Goal: Information Seeking & Learning: Learn about a topic

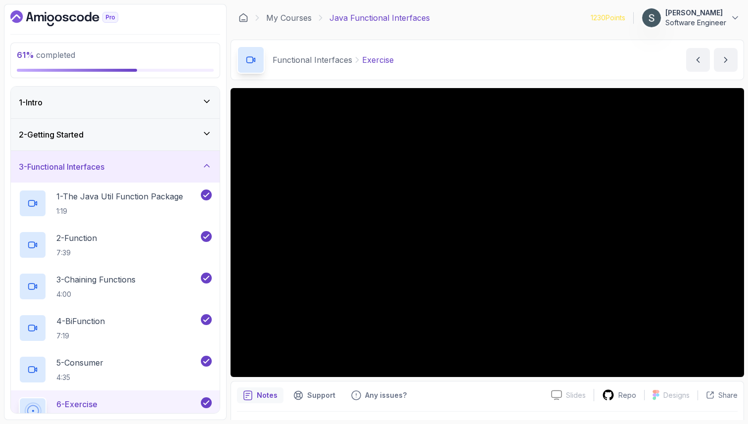
scroll to position [177, 0]
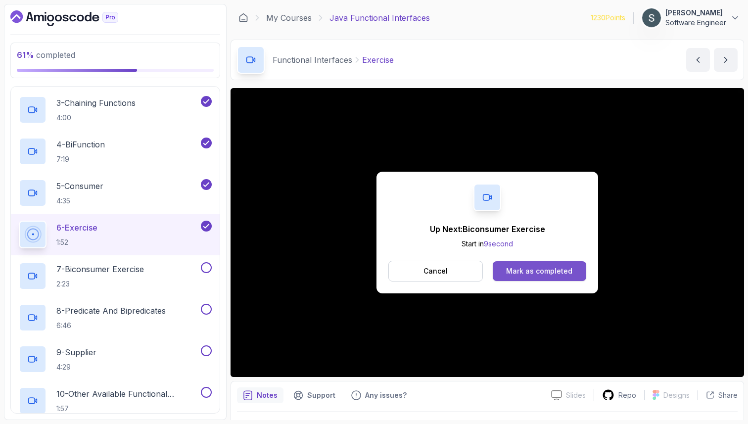
click at [562, 268] on div "Mark as completed" at bounding box center [539, 271] width 66 height 10
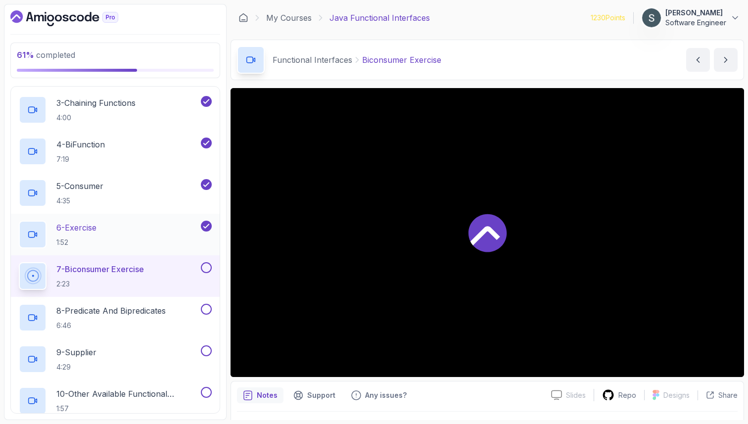
click at [113, 232] on div "6 - Exercise 1:52" at bounding box center [109, 235] width 180 height 28
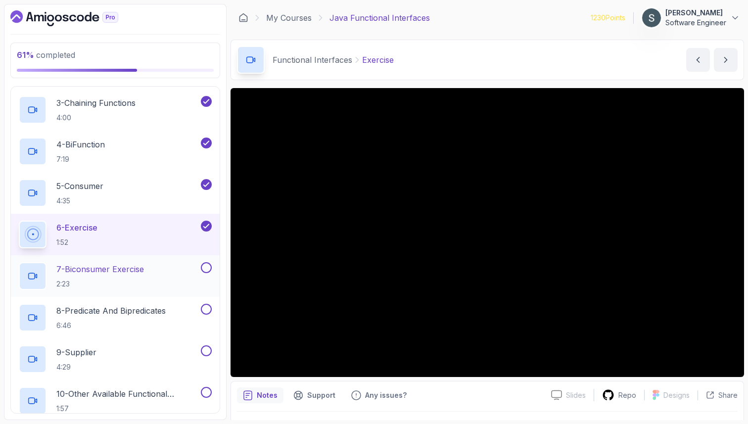
click at [136, 275] on h2 "7 - Biconsumer Exercise 2:23" at bounding box center [100, 276] width 88 height 26
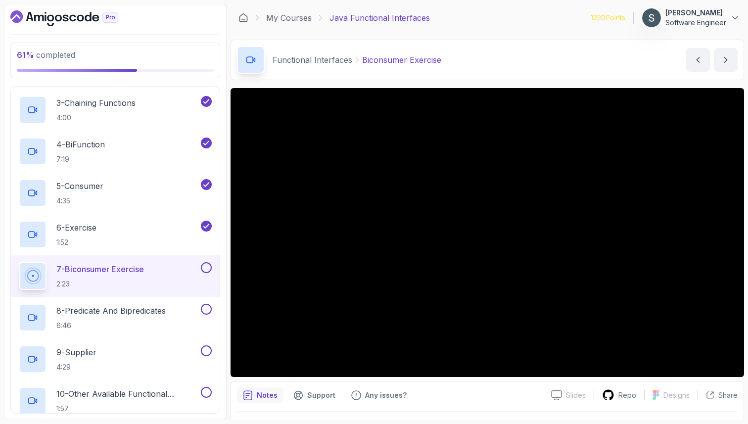
click at [208, 265] on button at bounding box center [206, 267] width 11 height 11
click at [120, 316] on p "8 - Predicate And Bipredicates" at bounding box center [110, 311] width 109 height 12
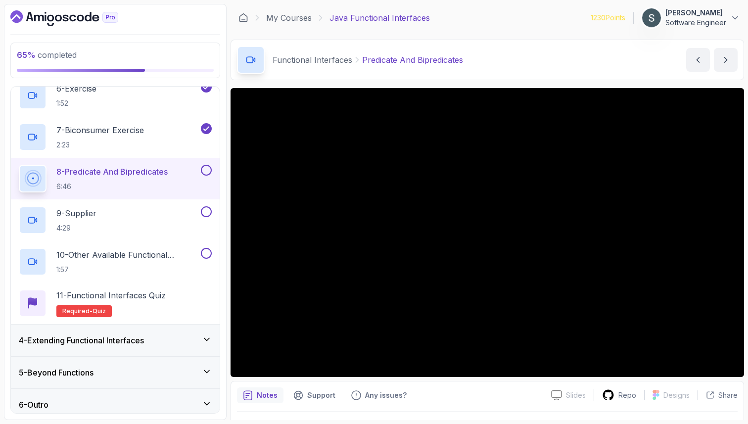
scroll to position [316, 0]
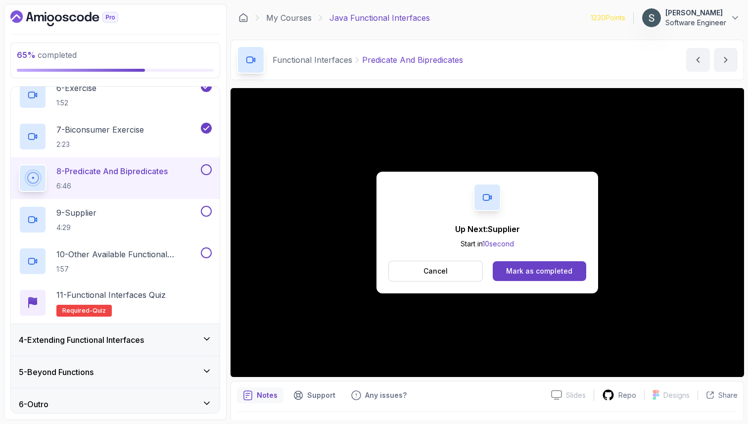
click at [207, 170] on button at bounding box center [206, 169] width 11 height 11
click at [152, 213] on div "9 - Supplier 4:29" at bounding box center [109, 220] width 180 height 28
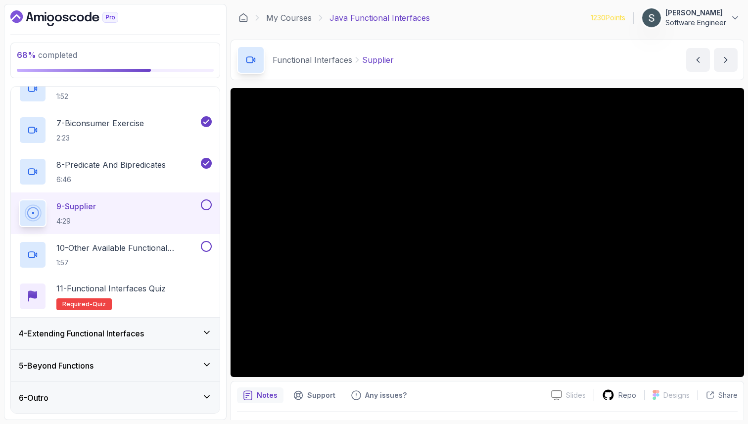
click at [211, 202] on div at bounding box center [205, 204] width 13 height 11
click at [207, 208] on button at bounding box center [206, 204] width 11 height 11
click at [139, 248] on p "10 - Other Available Functional Interfaces" at bounding box center [127, 248] width 142 height 12
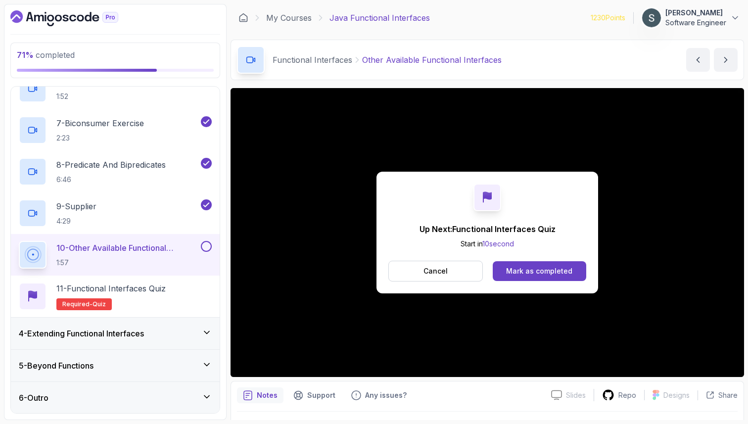
click at [209, 247] on button at bounding box center [206, 246] width 11 height 11
click at [183, 294] on div "11 - Functional Interfaces Quiz Required- quiz" at bounding box center [115, 297] width 193 height 28
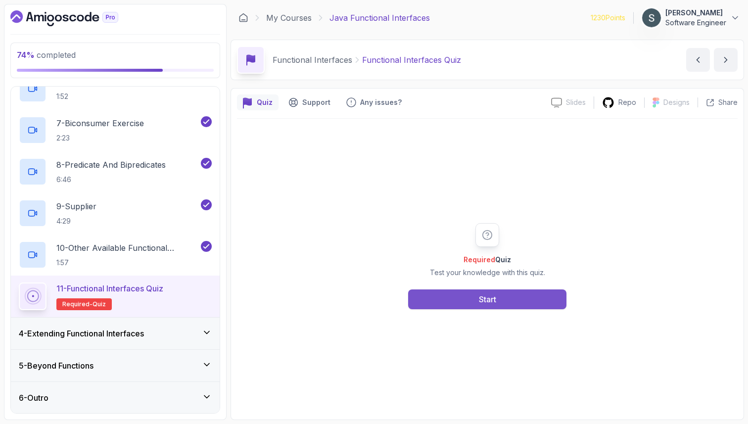
click at [530, 297] on button "Start" at bounding box center [487, 299] width 158 height 20
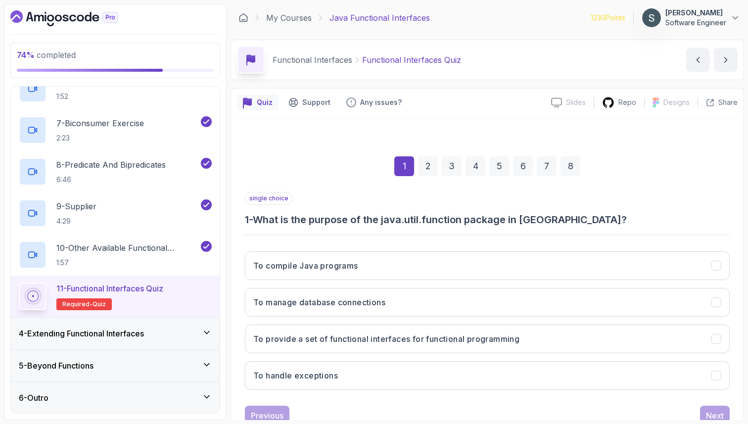
scroll to position [34, 0]
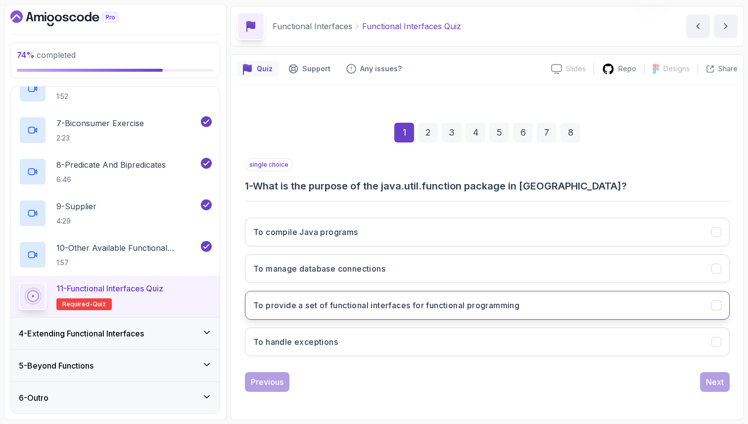
click at [510, 309] on h3 "To provide a set of functional interfaces for functional programming" at bounding box center [386, 305] width 266 height 12
click at [726, 390] on button "Next" at bounding box center [715, 382] width 30 height 20
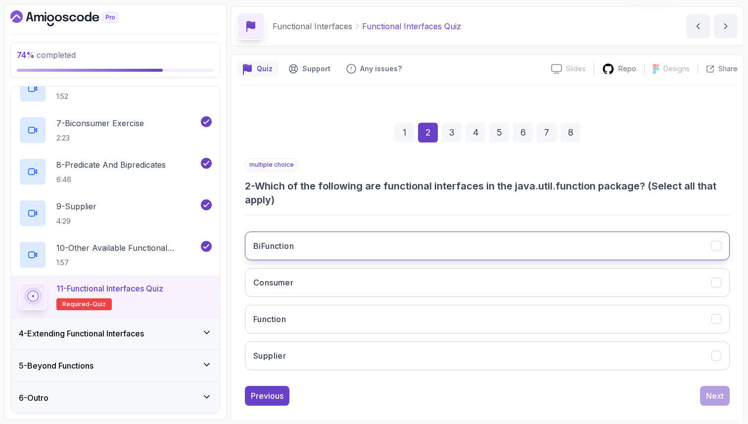
click at [335, 244] on button "BiFunction" at bounding box center [487, 246] width 485 height 29
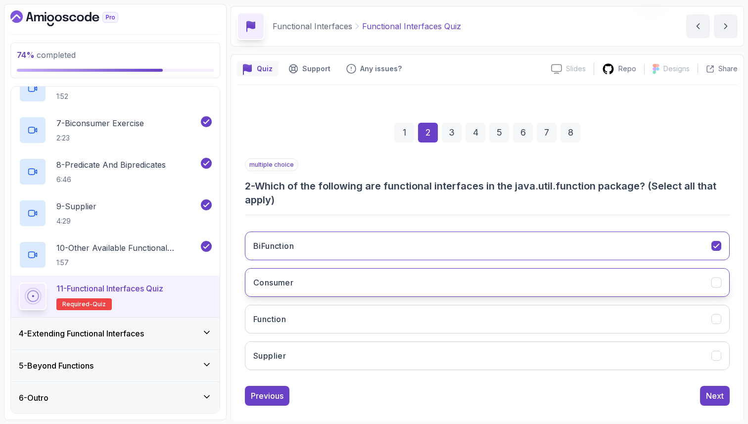
click at [335, 279] on button "Consumer" at bounding box center [487, 282] width 485 height 29
click at [332, 317] on button "Function" at bounding box center [487, 319] width 485 height 29
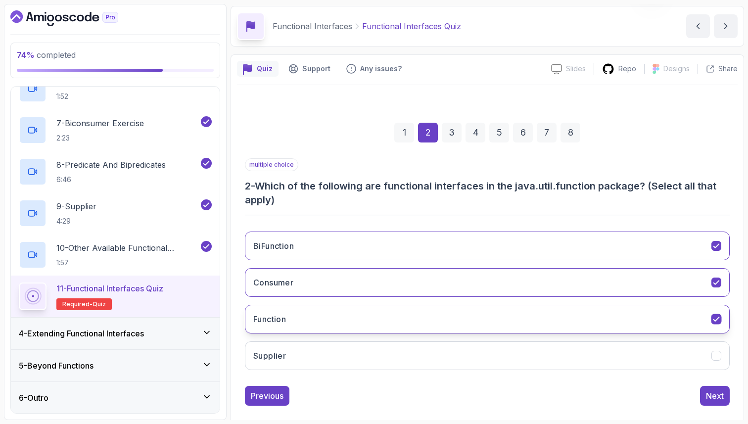
click at [332, 317] on button "Function" at bounding box center [487, 319] width 485 height 29
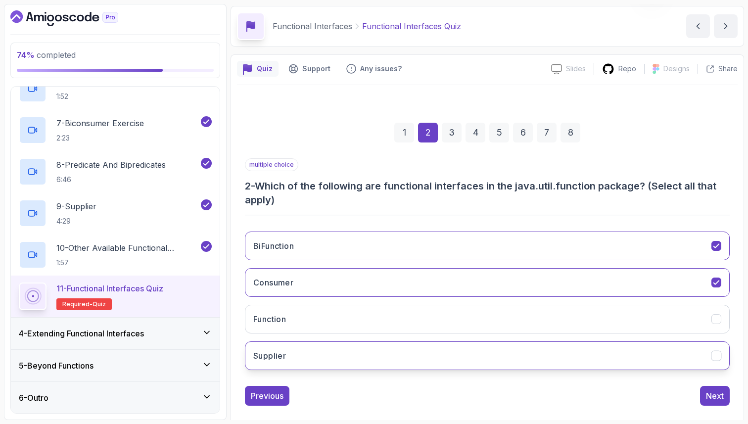
click at [335, 356] on button "Supplier" at bounding box center [487, 355] width 485 height 29
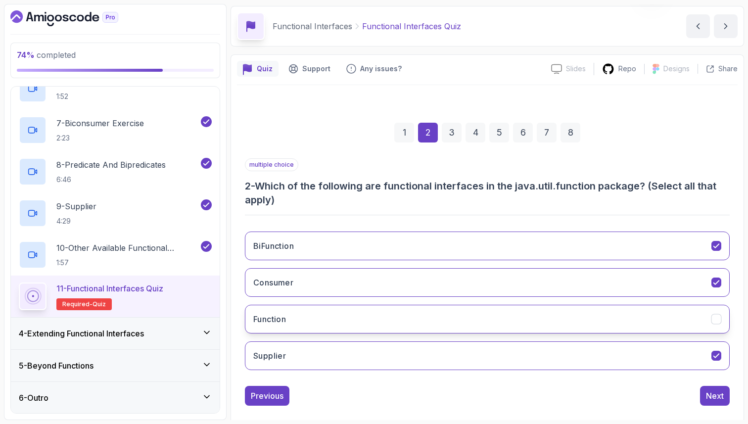
click at [314, 319] on button "Function" at bounding box center [487, 319] width 485 height 29
click at [708, 391] on div "Next" at bounding box center [715, 396] width 18 height 12
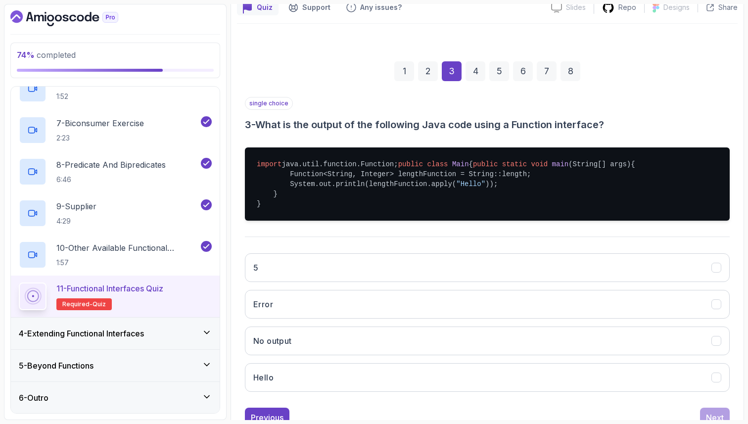
scroll to position [108, 0]
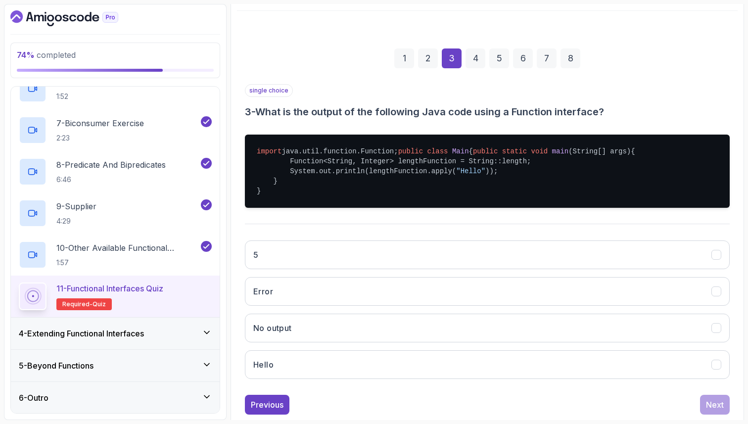
click at [402, 199] on pre "import java.util.function.Function; public class Main { public static void main…" at bounding box center [487, 171] width 485 height 73
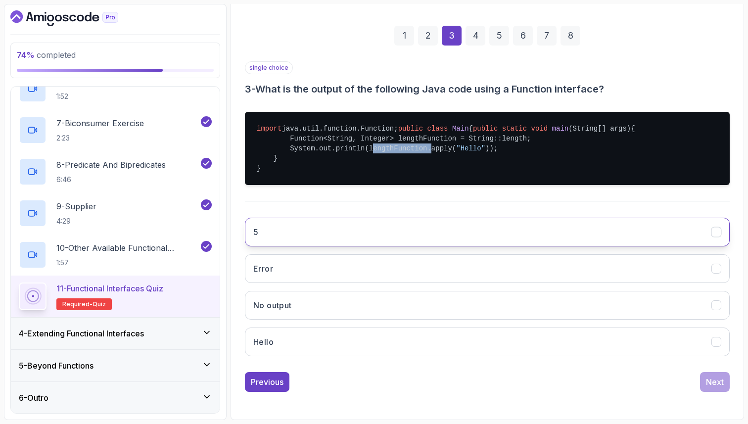
scroll to position [160, 0]
click at [401, 238] on button "5" at bounding box center [487, 232] width 485 height 29
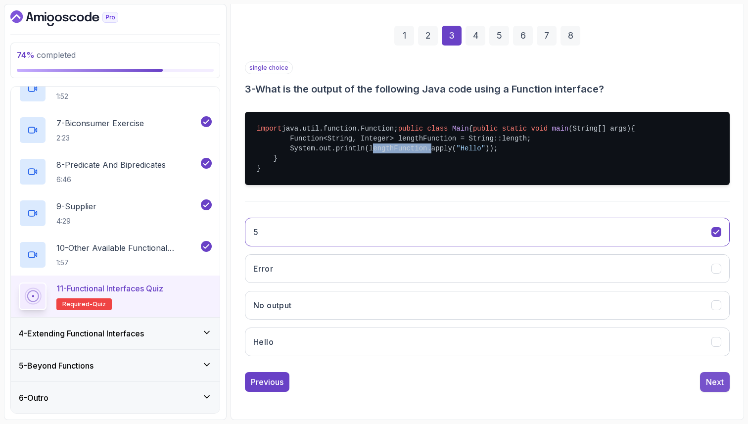
click at [710, 385] on div "Next" at bounding box center [715, 382] width 18 height 12
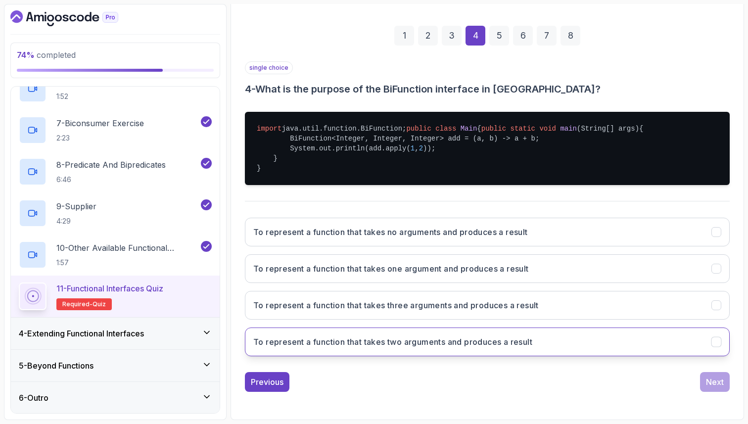
click at [532, 347] on h3 "To represent a function that takes two arguments and produces a result" at bounding box center [392, 342] width 279 height 12
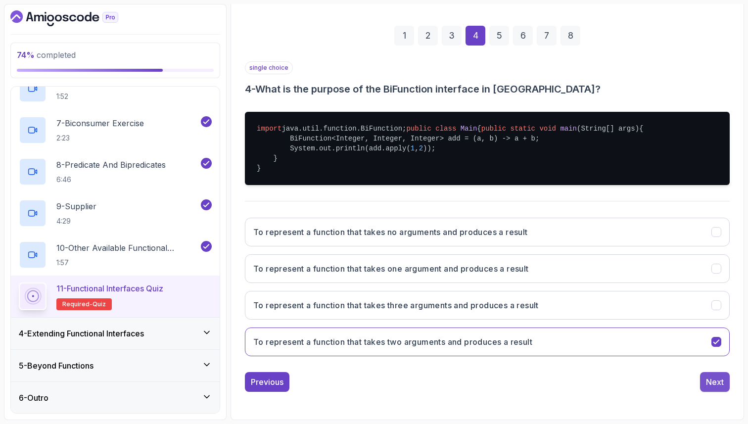
click at [709, 376] on div "Next" at bounding box center [715, 382] width 18 height 12
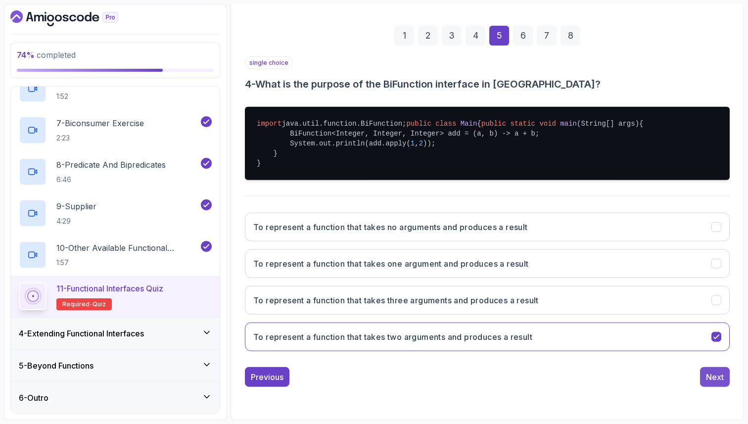
scroll to position [34, 0]
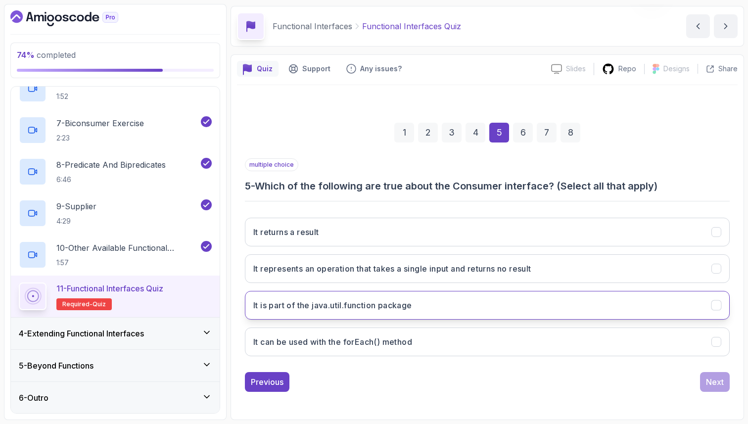
click at [502, 309] on button "It is part of the java.util.function package" at bounding box center [487, 305] width 485 height 29
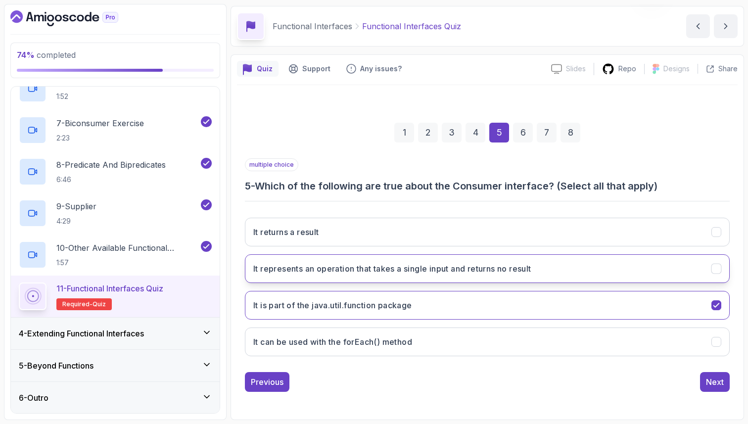
click at [512, 275] on button "It represents an operation that takes a single input and returns no result" at bounding box center [487, 268] width 485 height 29
click at [717, 391] on button "Next" at bounding box center [715, 382] width 30 height 20
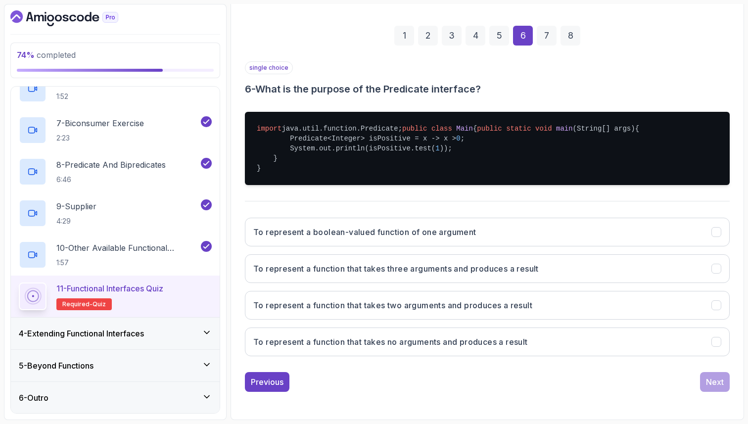
scroll to position [160, 0]
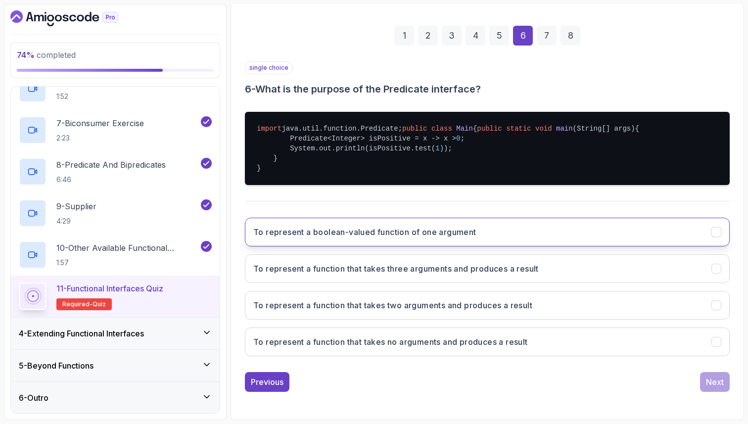
click at [466, 236] on h3 "To represent a boolean-valued function of one argument" at bounding box center [364, 232] width 223 height 12
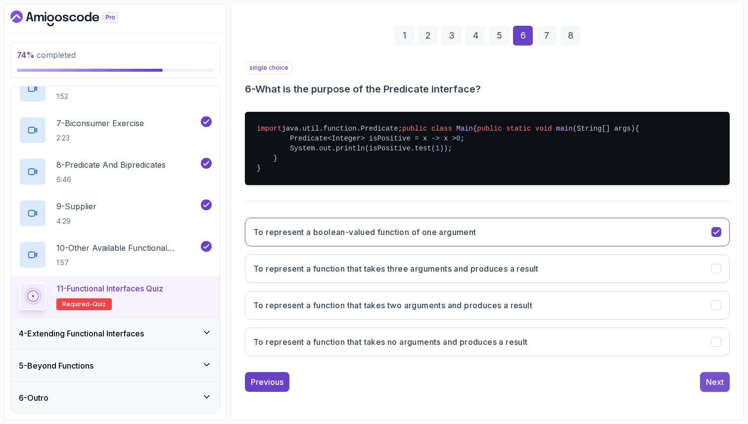
click at [713, 380] on div "Next" at bounding box center [715, 382] width 18 height 12
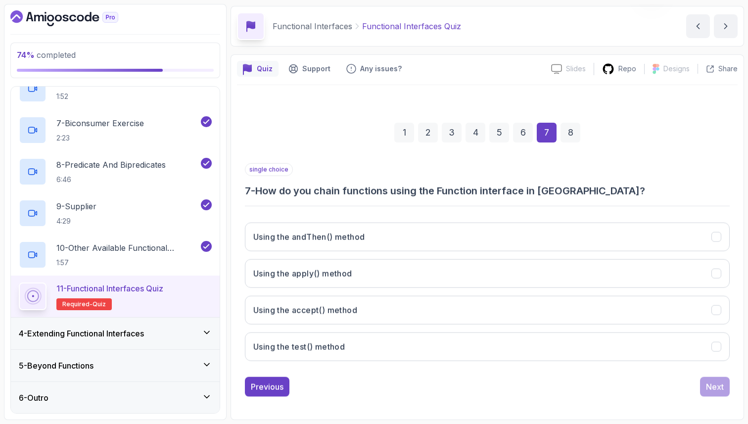
scroll to position [34, 0]
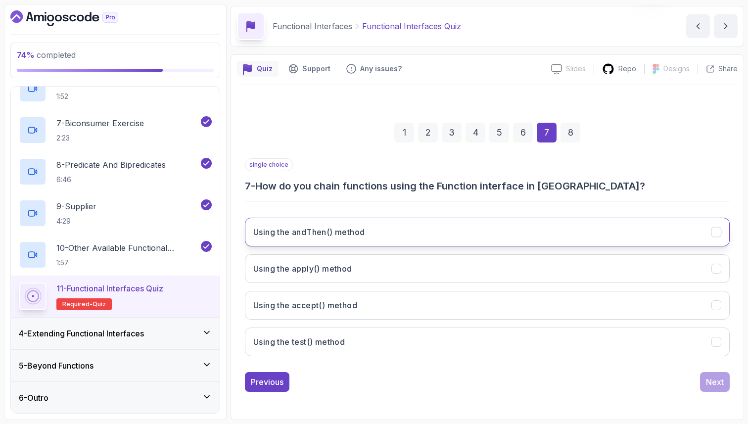
click at [462, 226] on button "Using the andThen() method" at bounding box center [487, 232] width 485 height 29
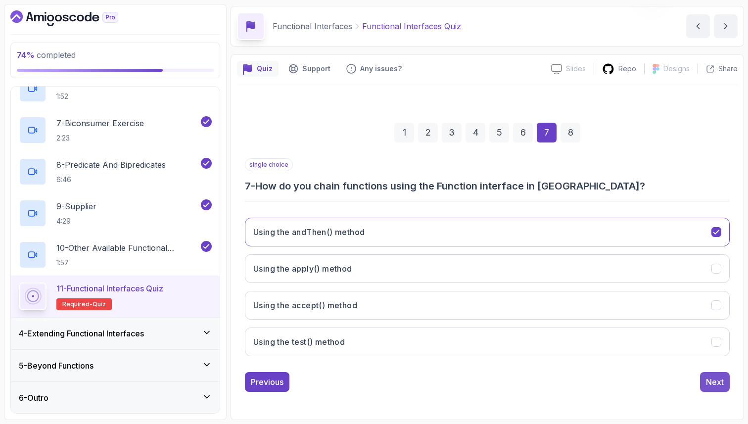
click at [719, 387] on div "Next" at bounding box center [715, 382] width 18 height 12
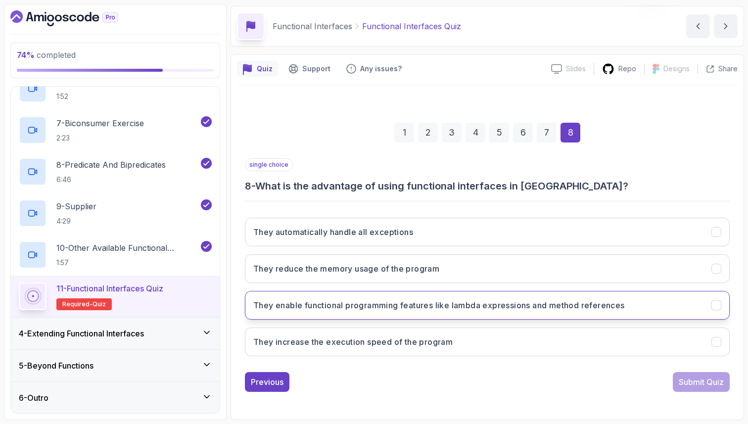
click at [628, 309] on button "They enable functional programming features like lambda expressions and method …" at bounding box center [487, 305] width 485 height 29
click at [700, 379] on div "Submit Quiz" at bounding box center [701, 382] width 45 height 12
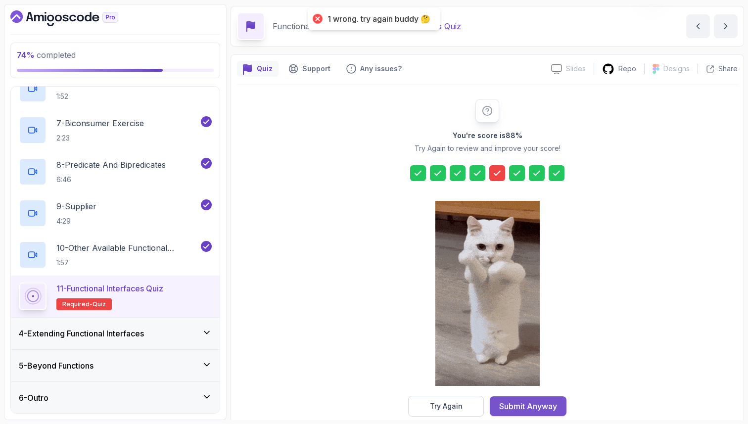
click at [525, 402] on div "Submit Anyway" at bounding box center [528, 406] width 58 height 12
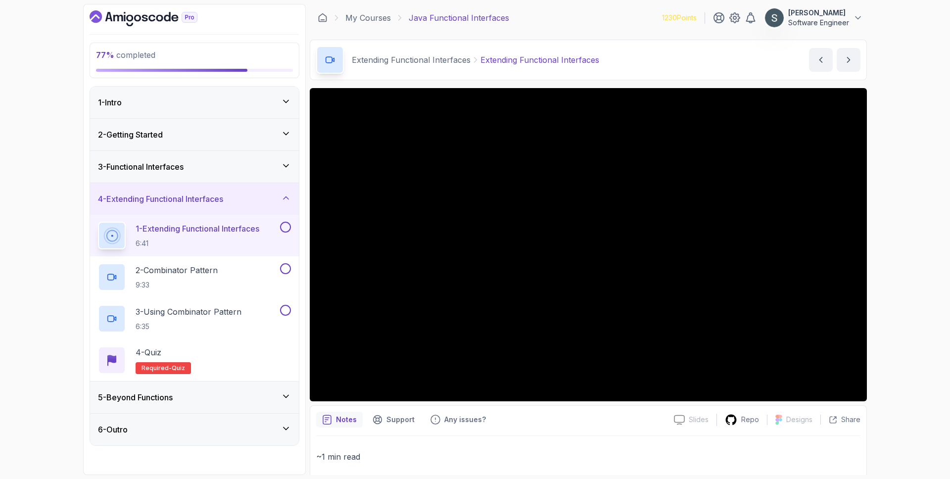
click at [283, 235] on button "1 - Extending Functional Interfaces 6:41" at bounding box center [194, 236] width 193 height 28
click at [289, 226] on button at bounding box center [285, 227] width 11 height 11
click at [226, 275] on div "2 - Combinator Pattern 9:33" at bounding box center [188, 277] width 180 height 28
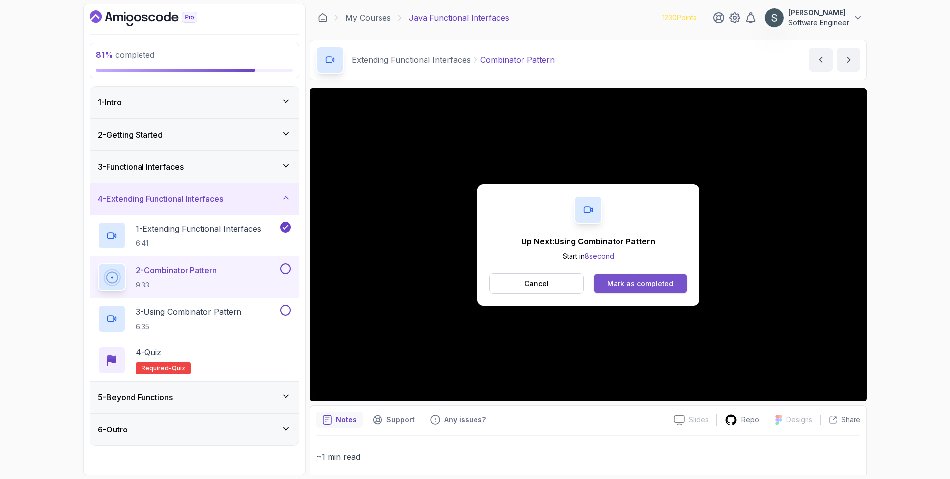
click at [626, 281] on div "Mark as completed" at bounding box center [640, 284] width 66 height 10
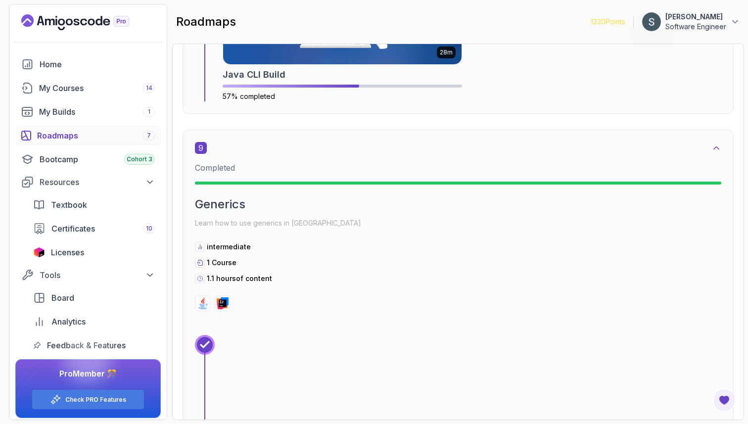
scroll to position [3374, 0]
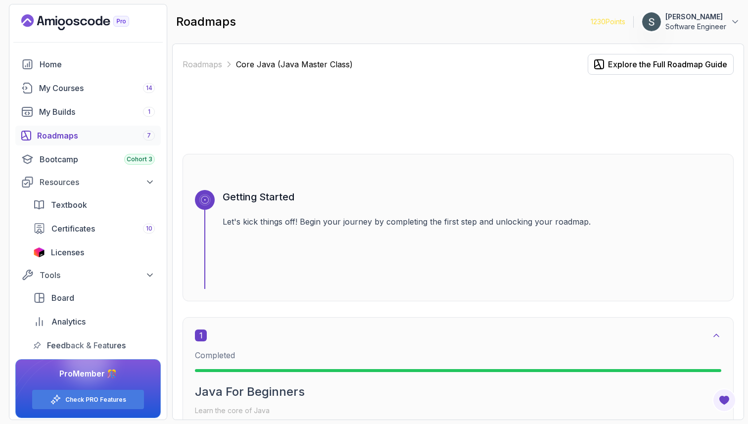
scroll to position [3374, 0]
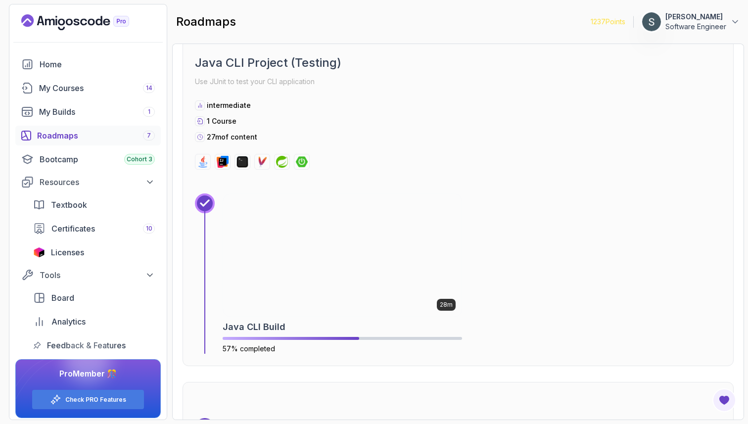
scroll to position [5902, 0]
